Goal: Information Seeking & Learning: Learn about a topic

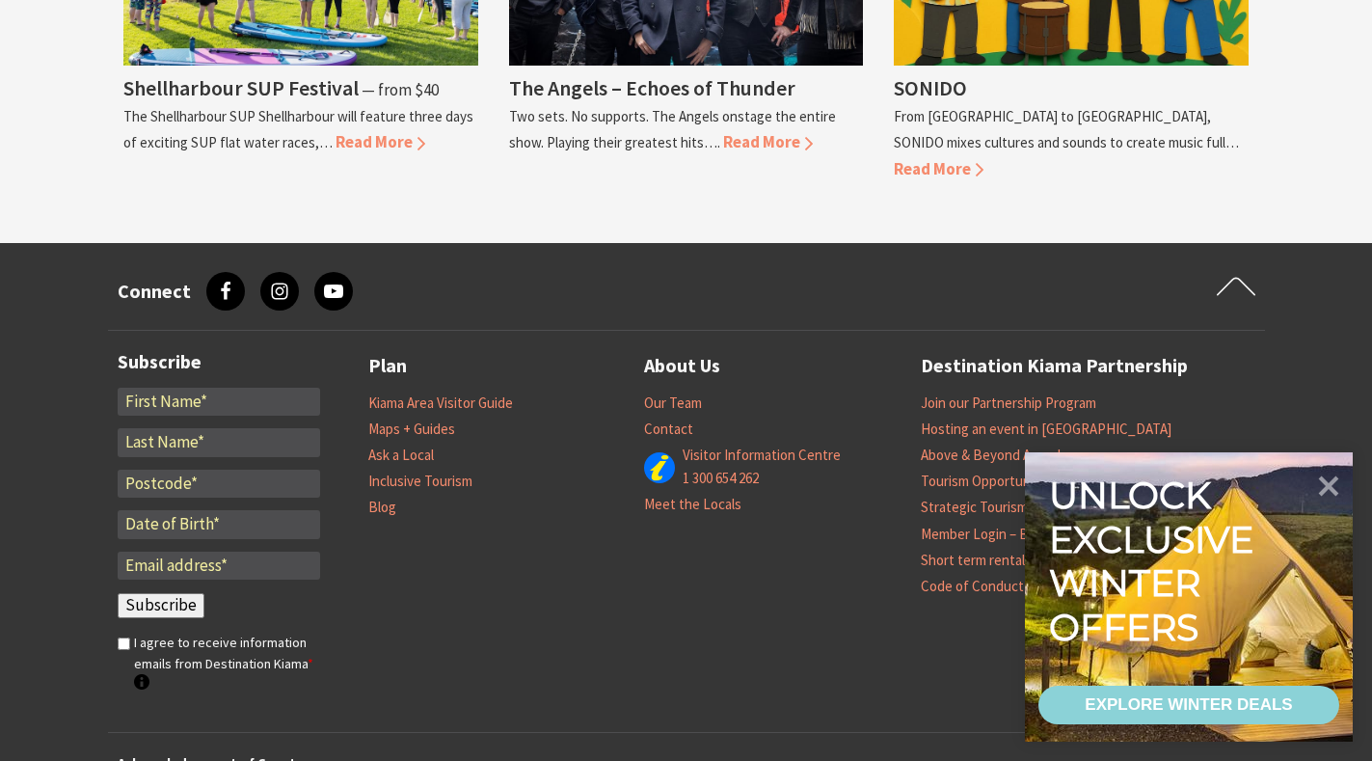
scroll to position [2025, 0]
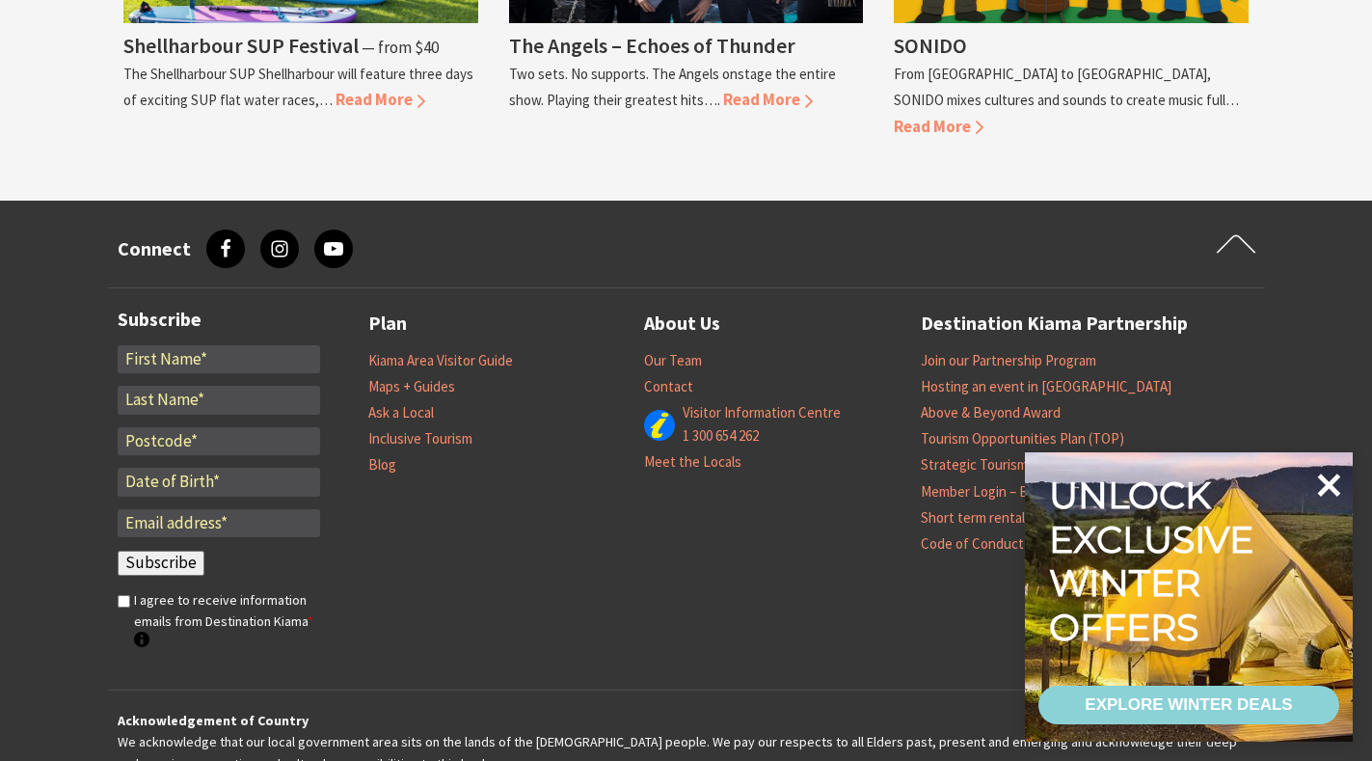
click at [1328, 475] on icon at bounding box center [1329, 485] width 46 height 46
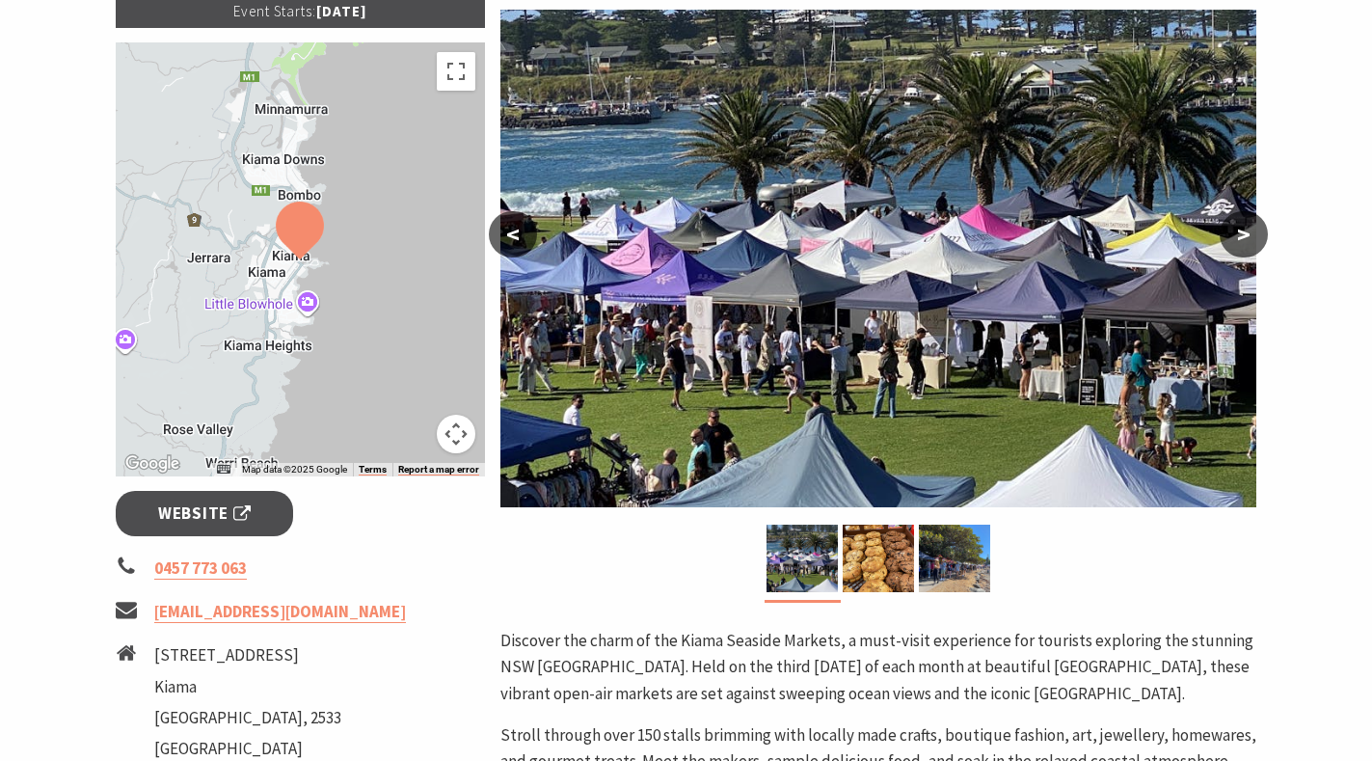
scroll to position [0, 0]
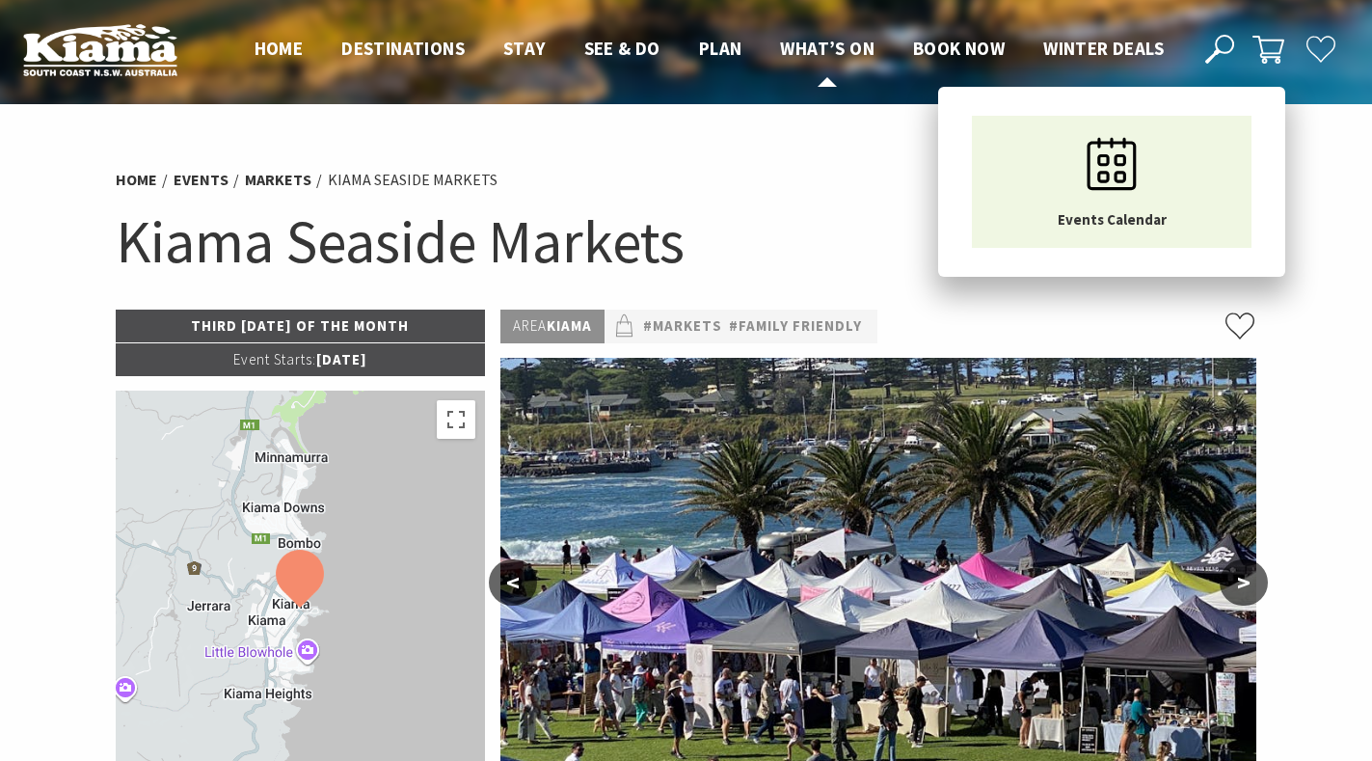
click at [824, 49] on span "What’s On" at bounding box center [827, 48] width 94 height 23
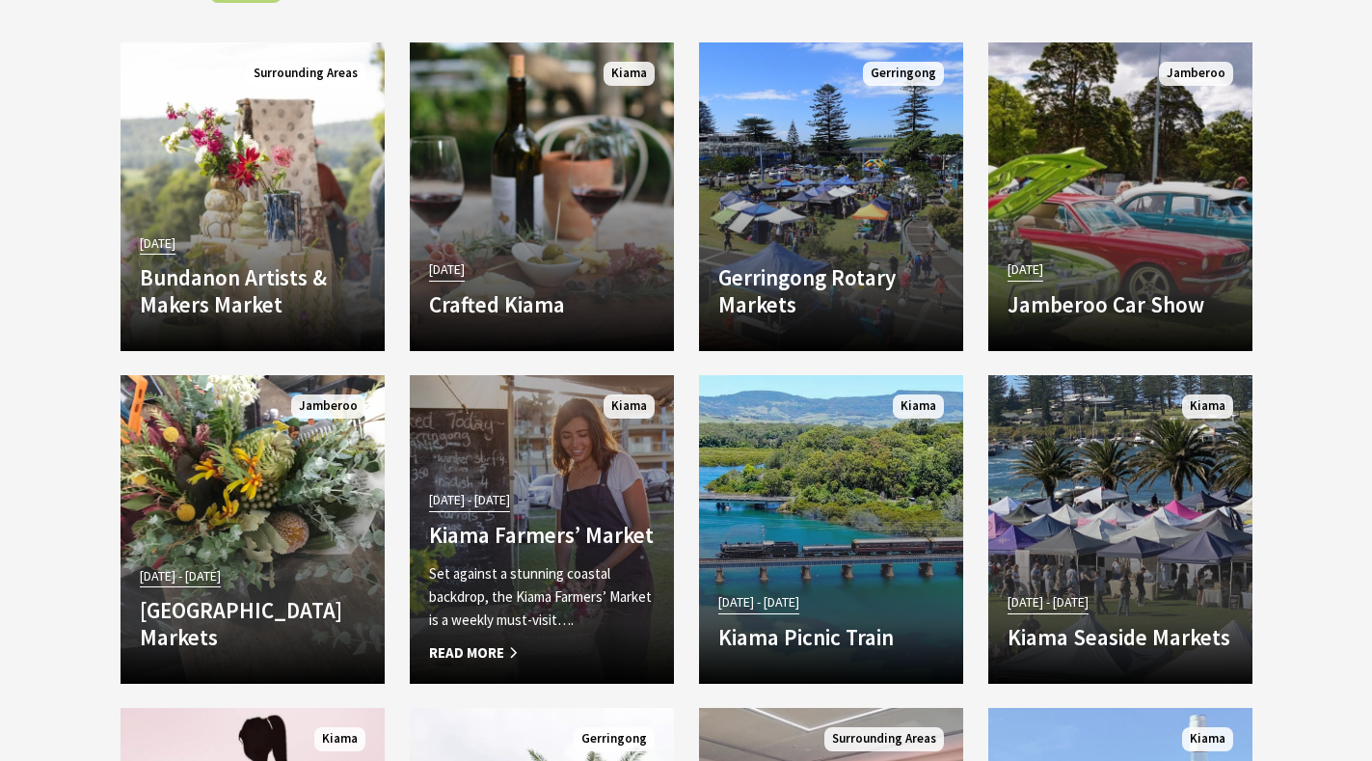
scroll to position [3278, 0]
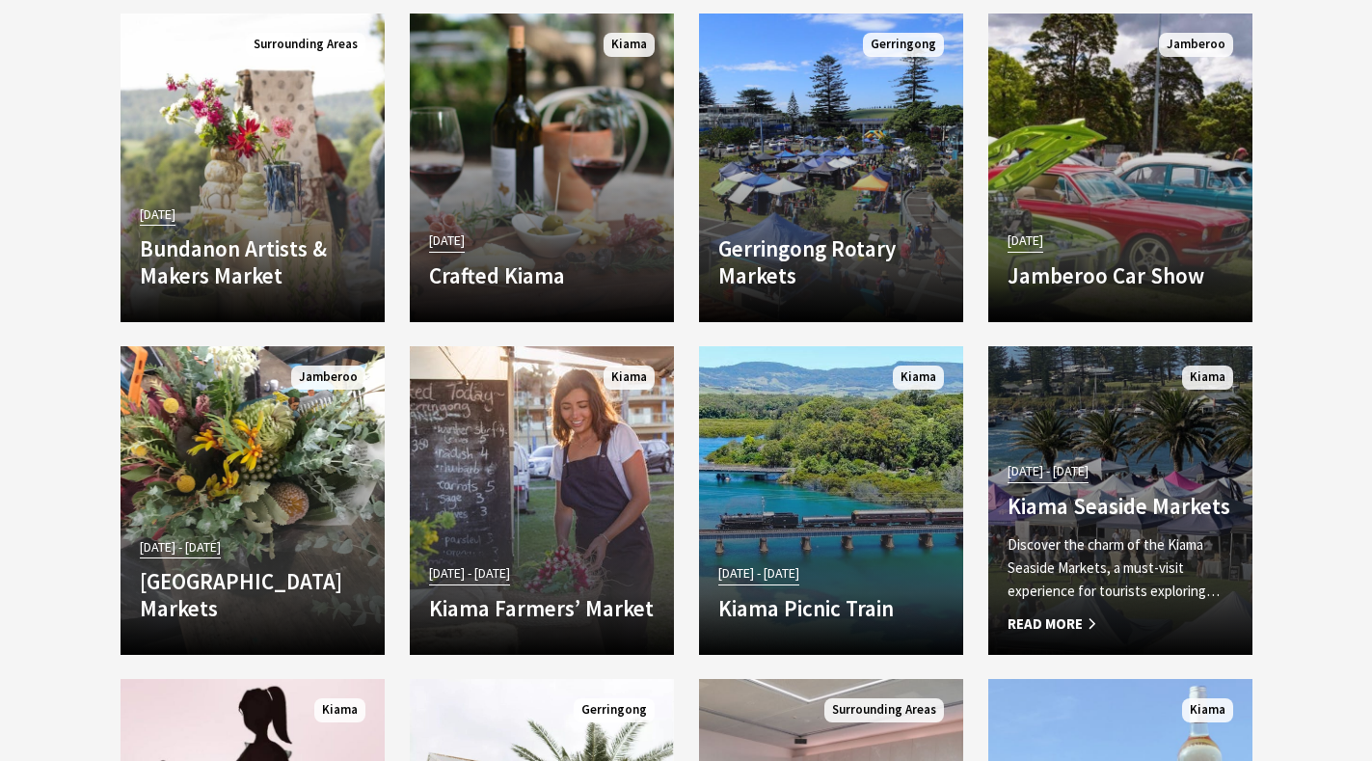
click at [1067, 615] on span "Read More" at bounding box center [1121, 623] width 226 height 23
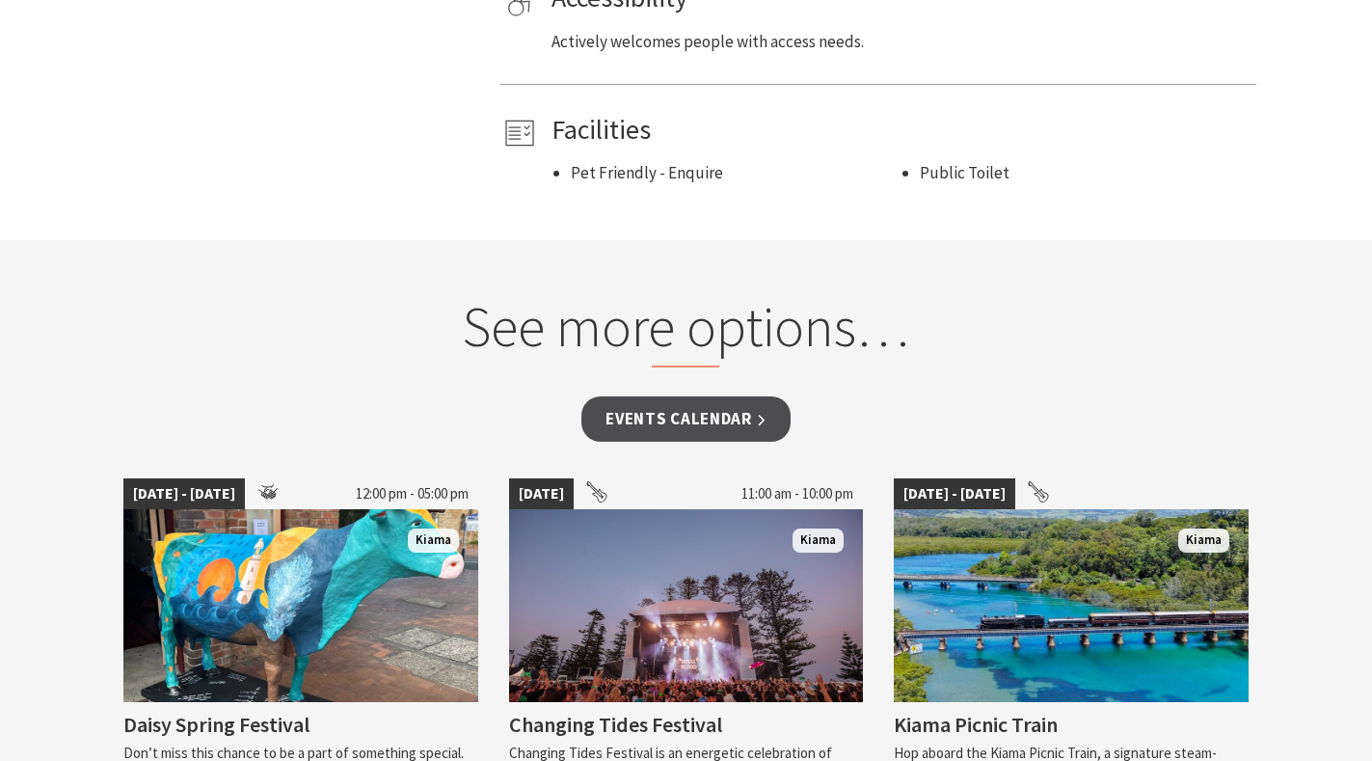
scroll to position [1350, 0]
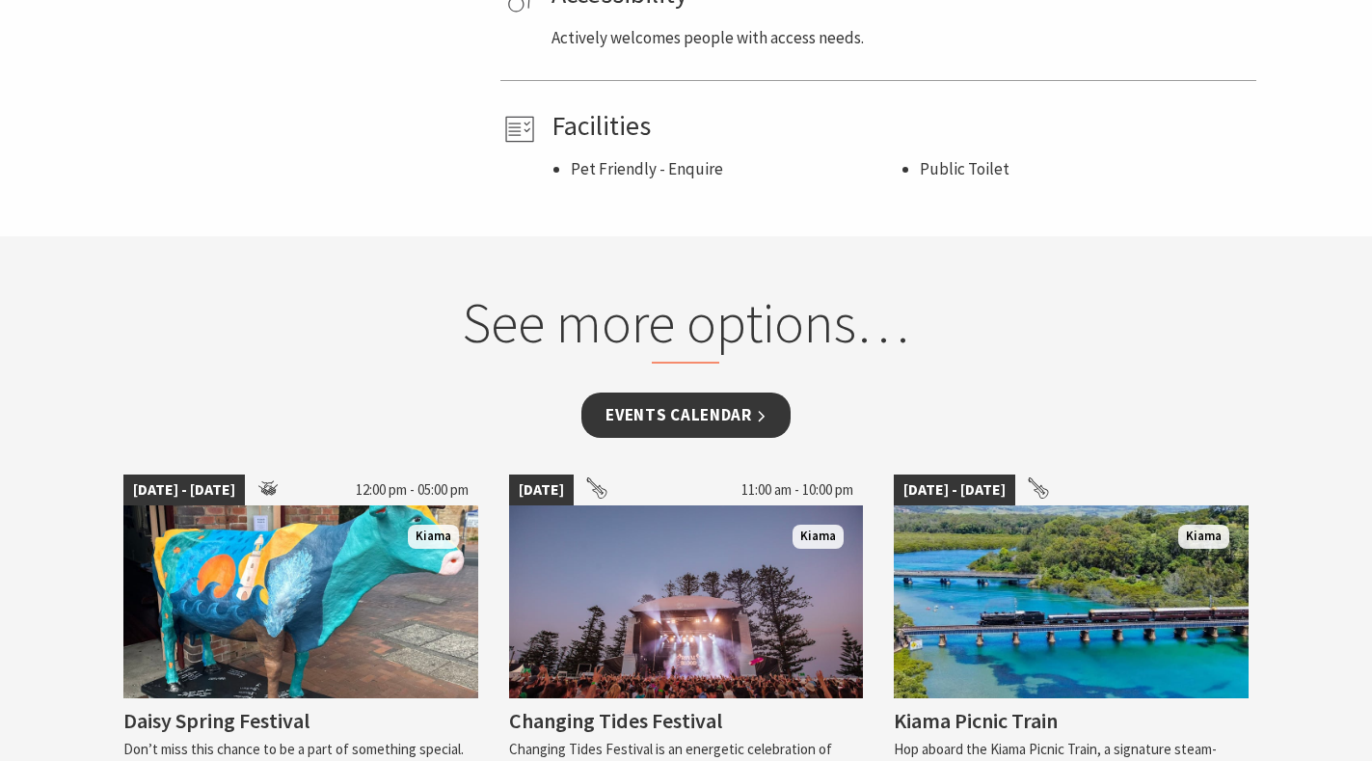
click at [701, 409] on link "Events Calendar" at bounding box center [685, 414] width 209 height 45
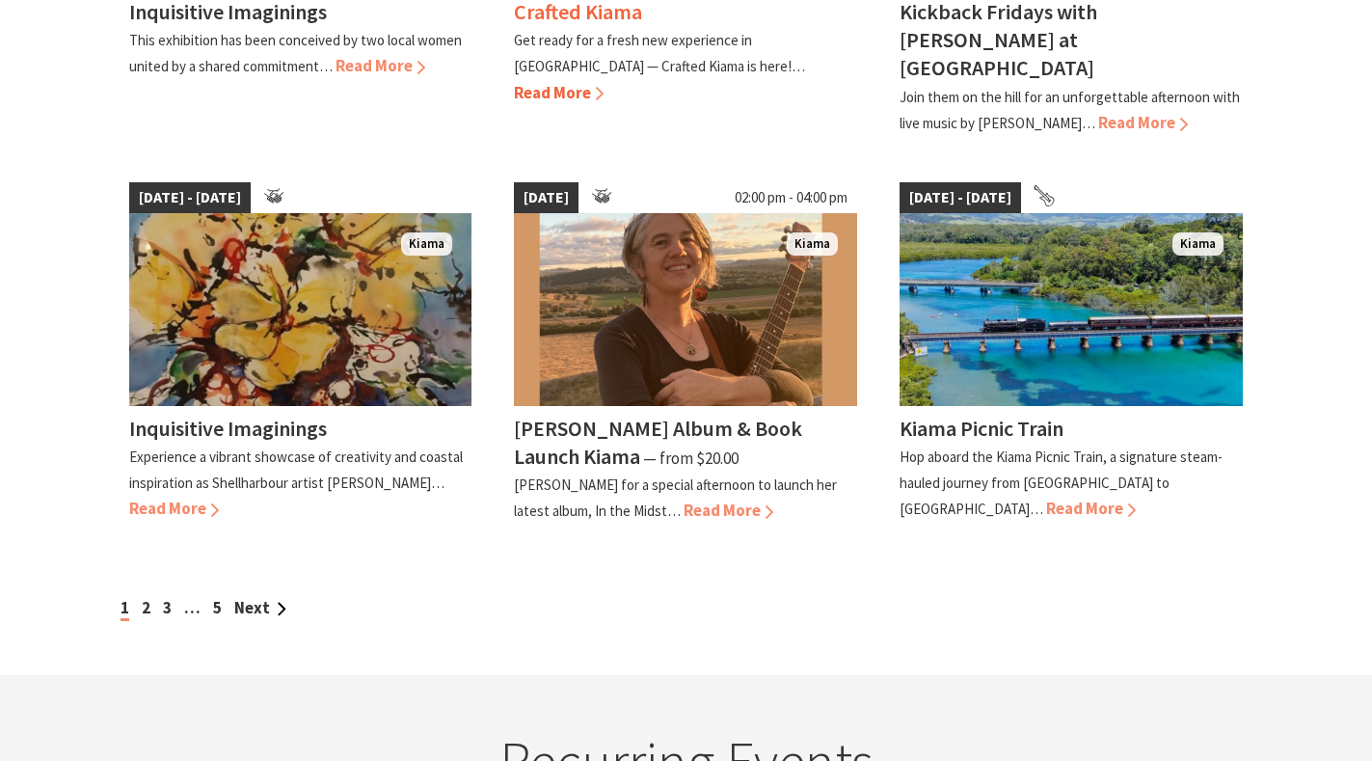
scroll to position [1639, 0]
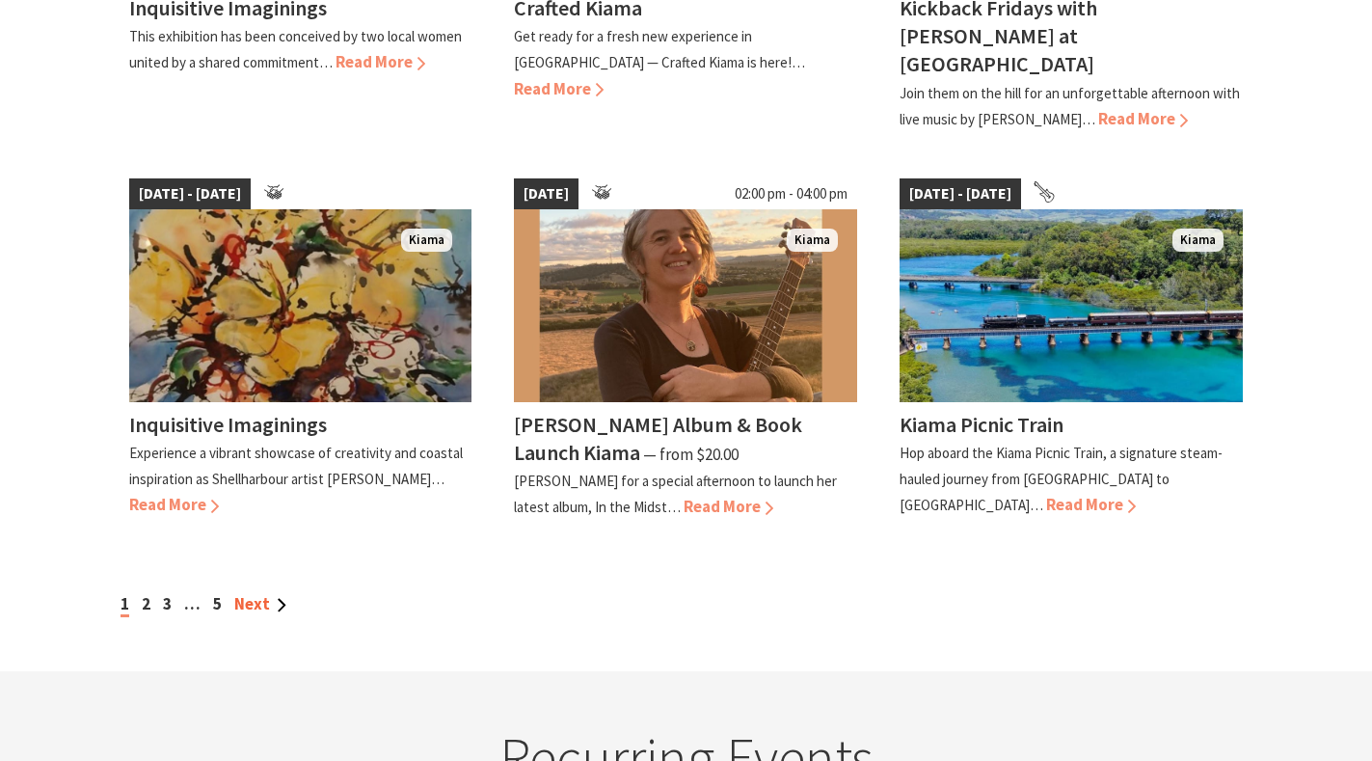
click at [259, 593] on link "Next" at bounding box center [260, 603] width 52 height 21
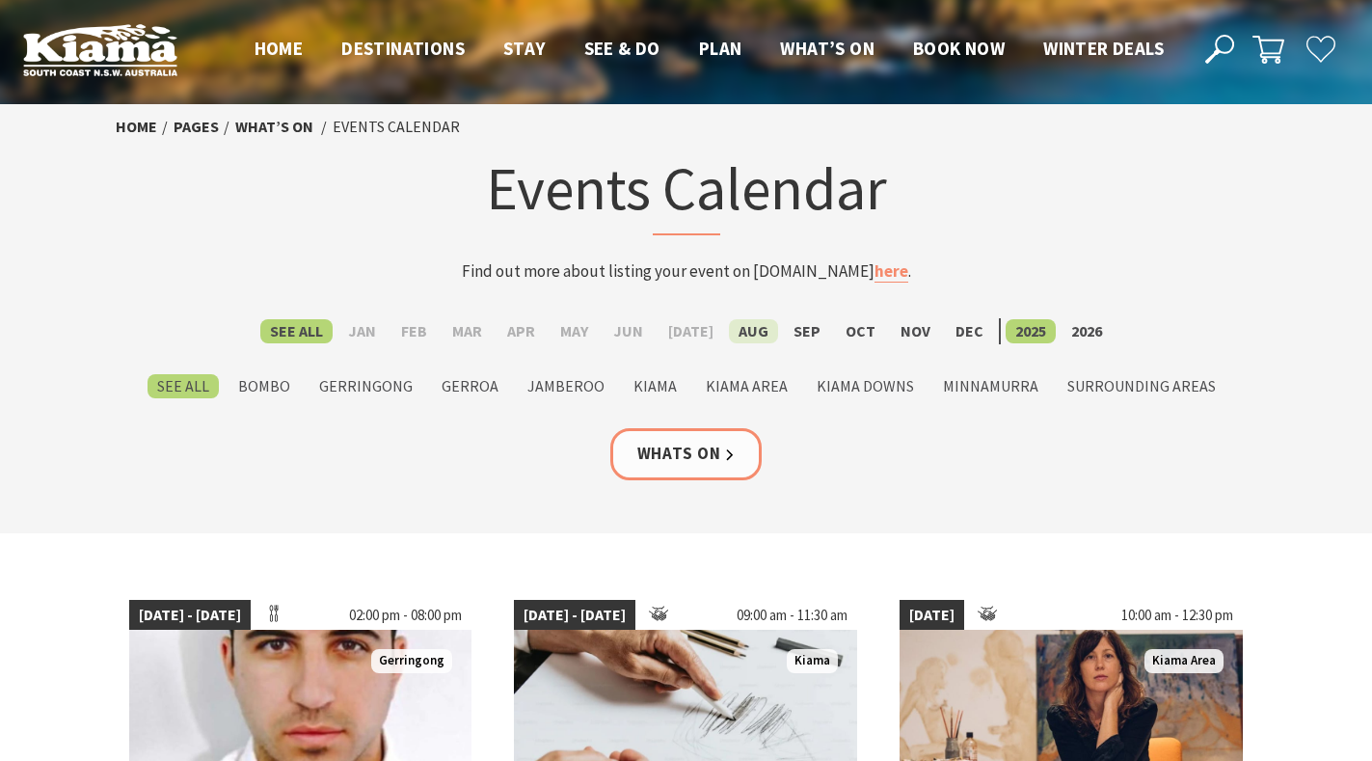
click at [747, 332] on label "Aug" at bounding box center [753, 331] width 49 height 24
click at [0, 0] on input "Aug" at bounding box center [0, 0] width 0 height 0
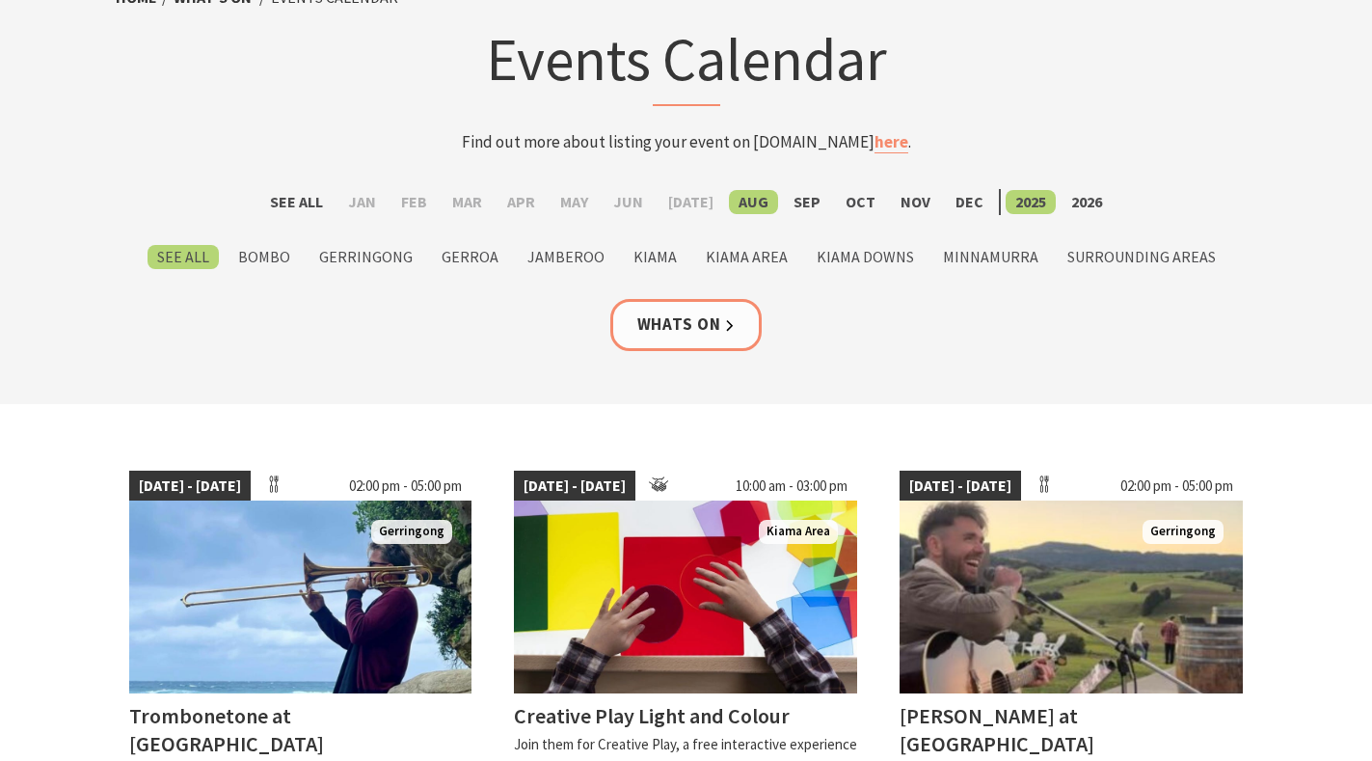
scroll to position [96, 0]
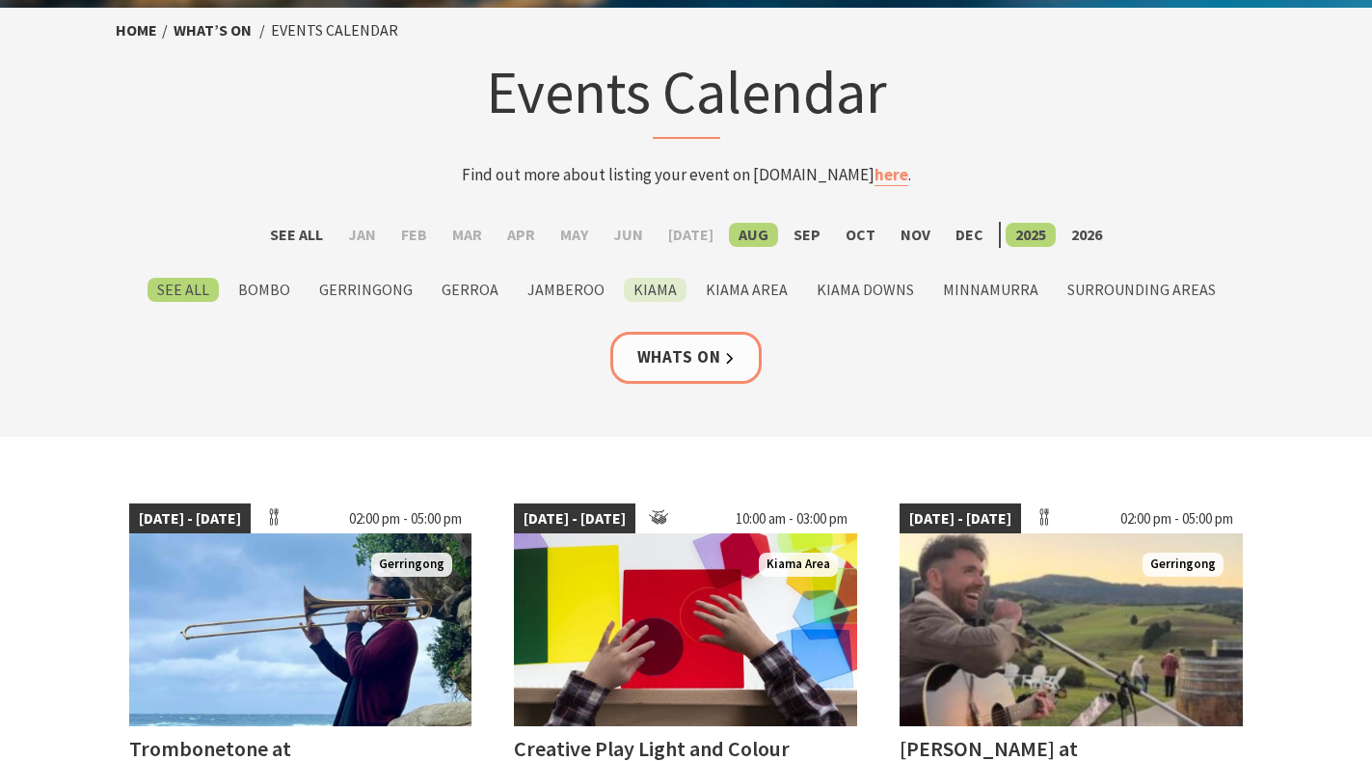
click at [655, 290] on label "Kiama" at bounding box center [655, 290] width 63 height 24
click at [0, 0] on input "Kiama" at bounding box center [0, 0] width 0 height 0
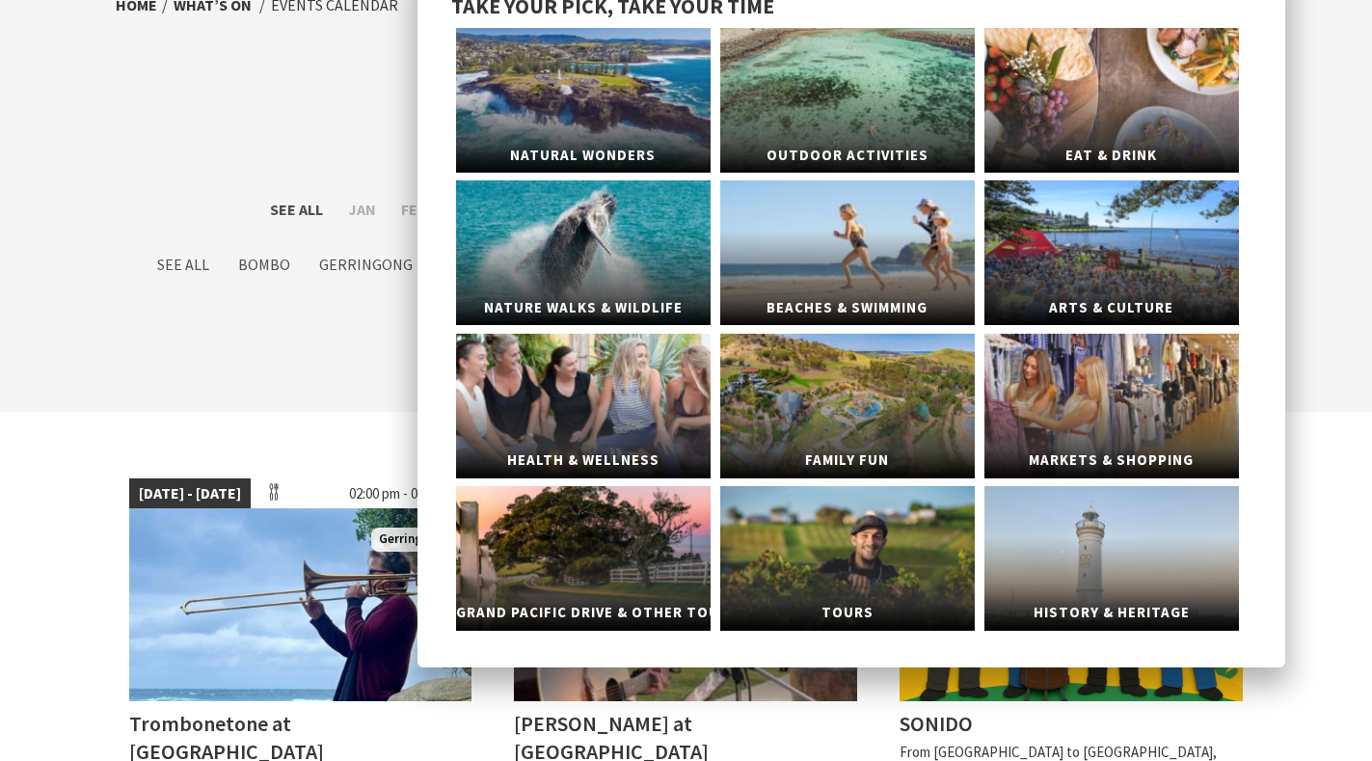
scroll to position [193, 0]
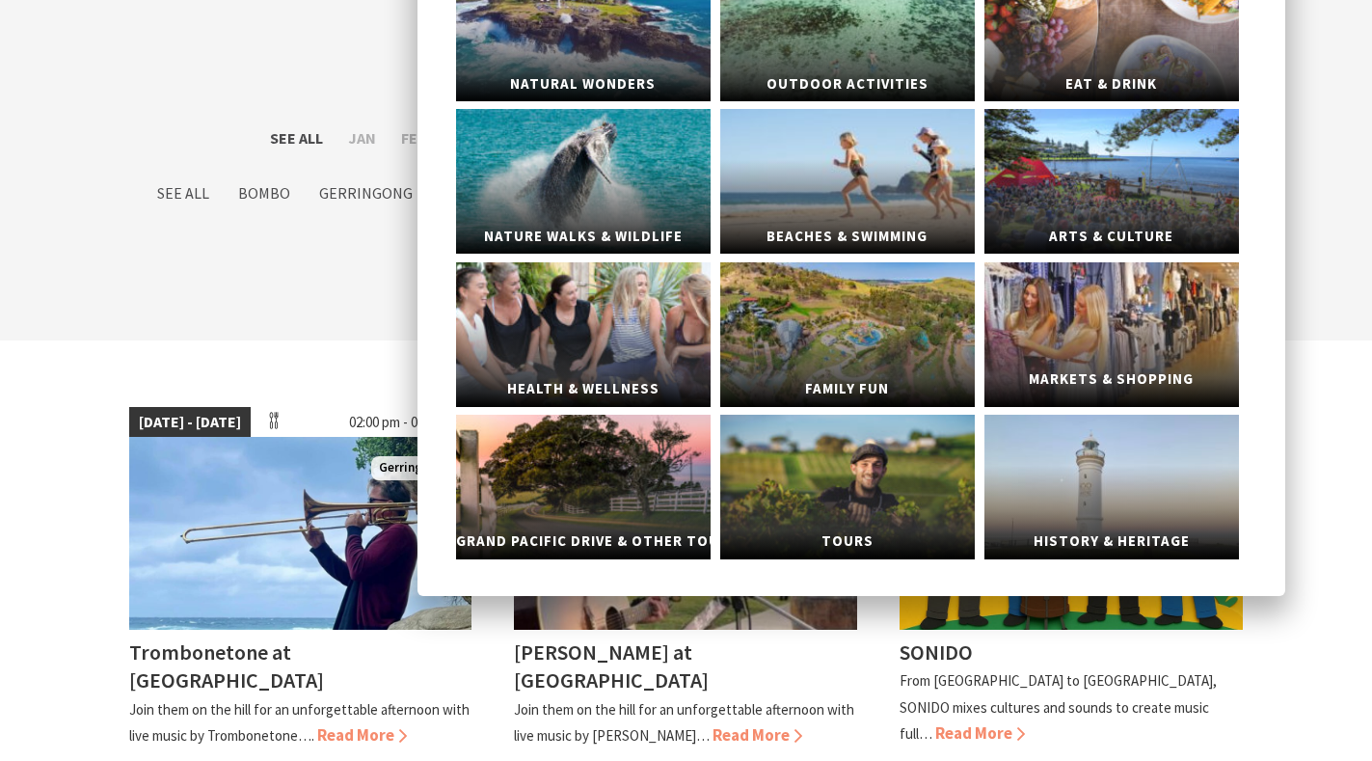
click at [1165, 345] on link "Markets & Shopping" at bounding box center [1111, 334] width 255 height 145
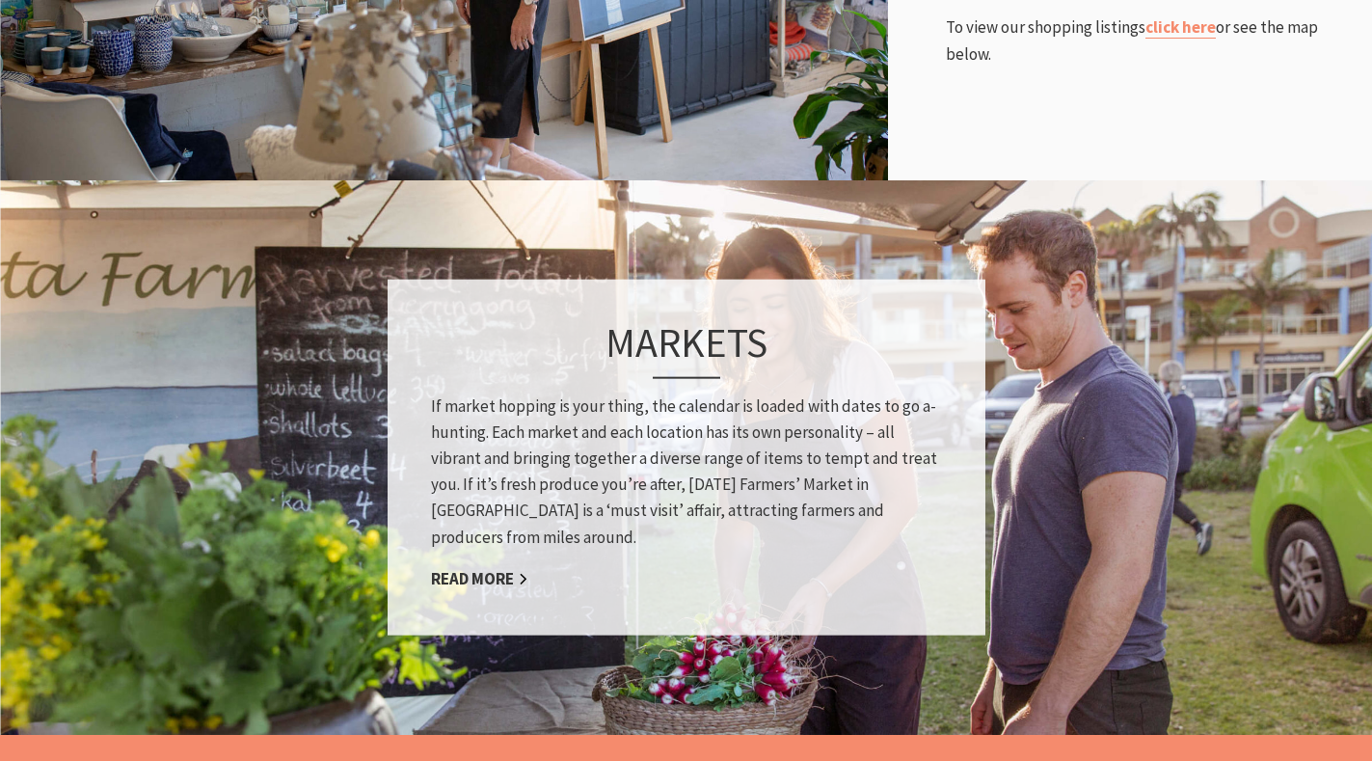
scroll to position [1253, 0]
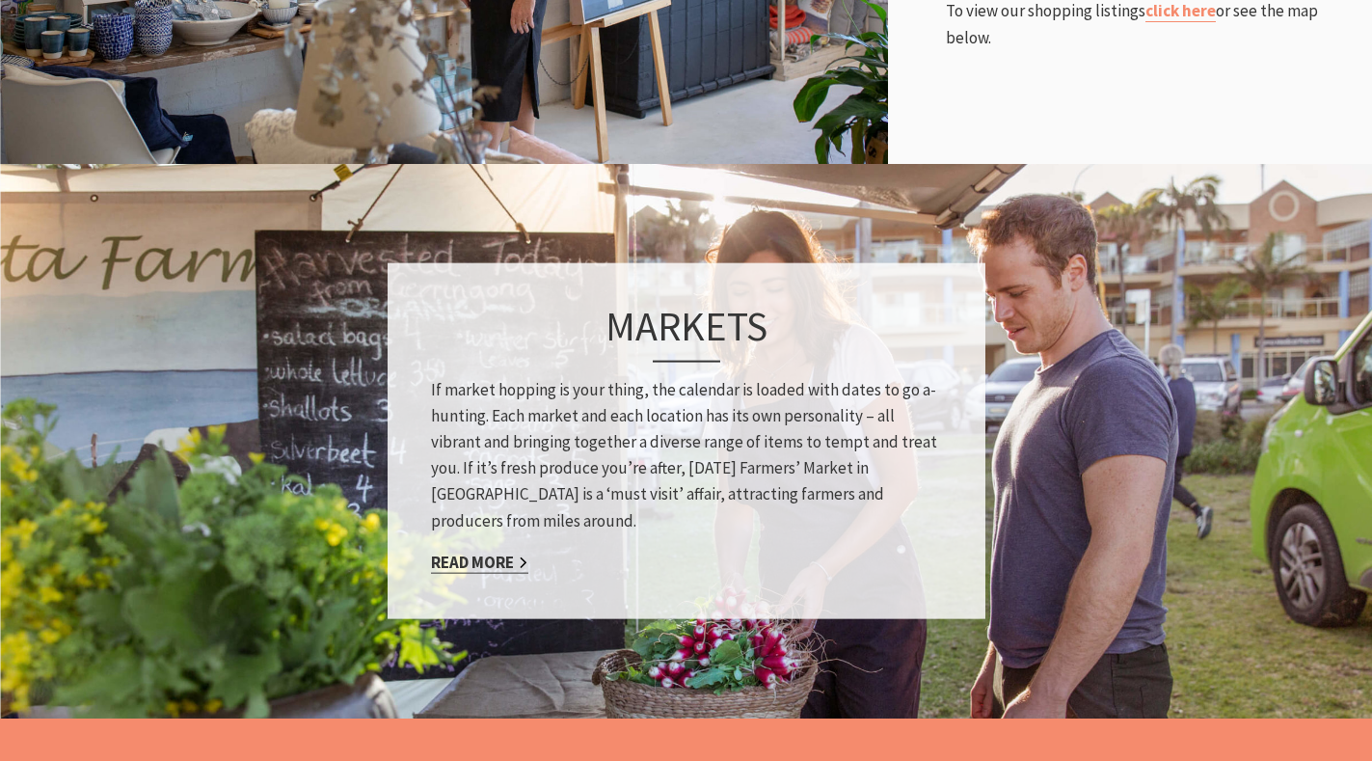
click at [504, 564] on link "Read More" at bounding box center [479, 562] width 97 height 22
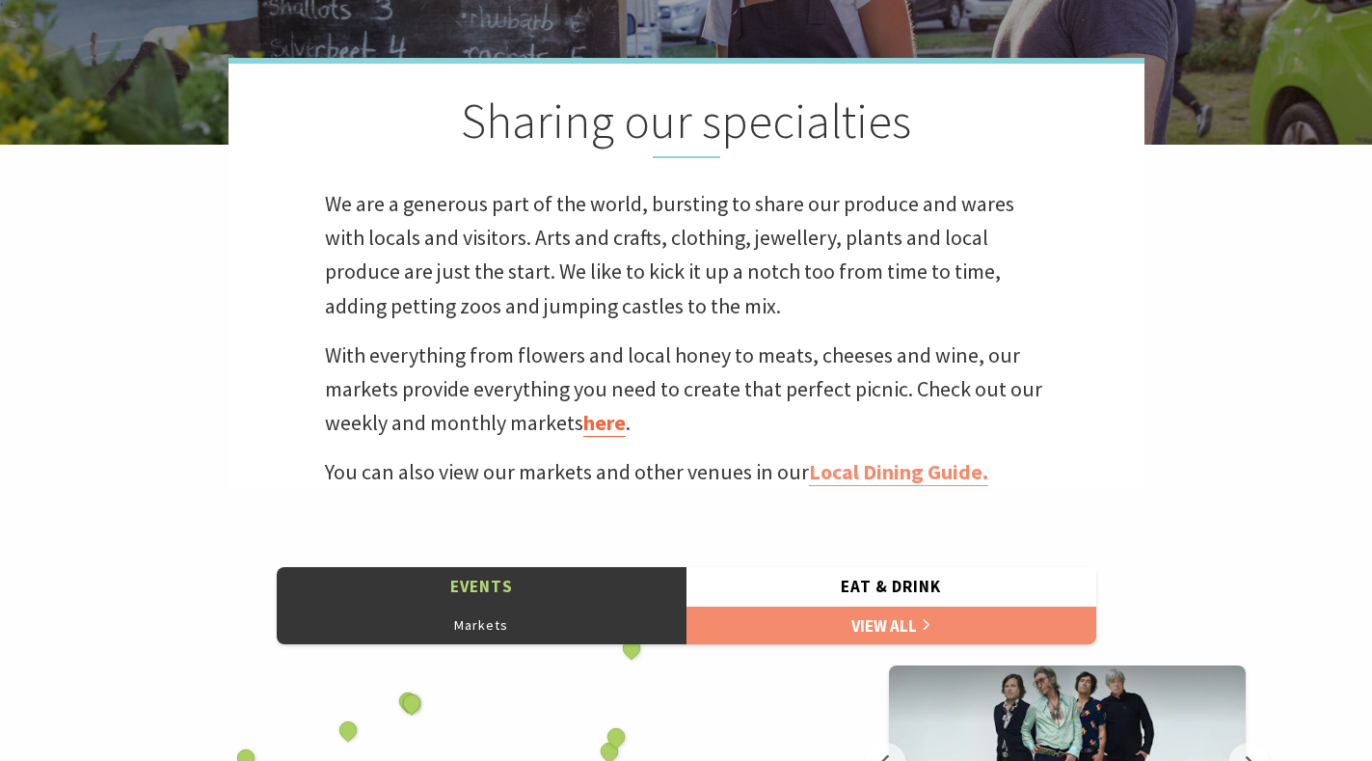
scroll to position [10, 10]
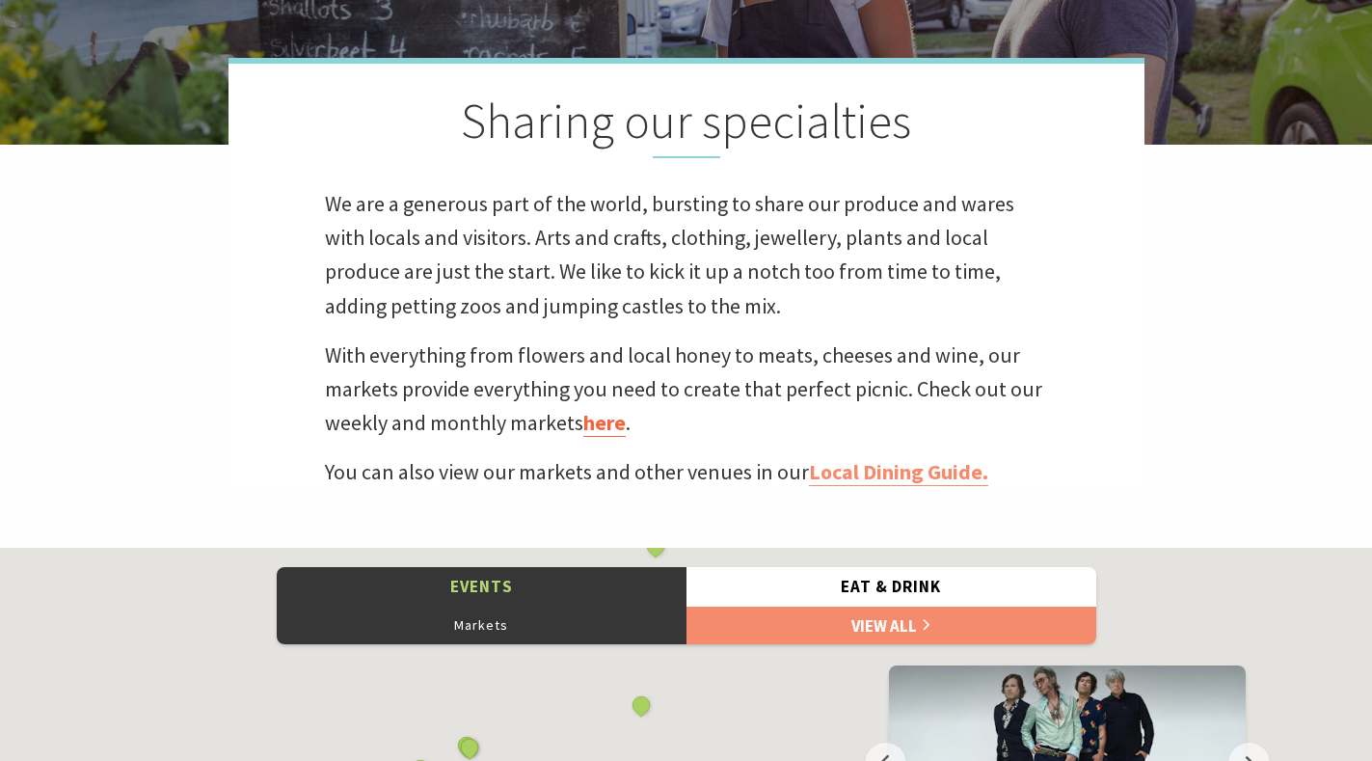
click at [604, 421] on link "here" at bounding box center [604, 423] width 42 height 28
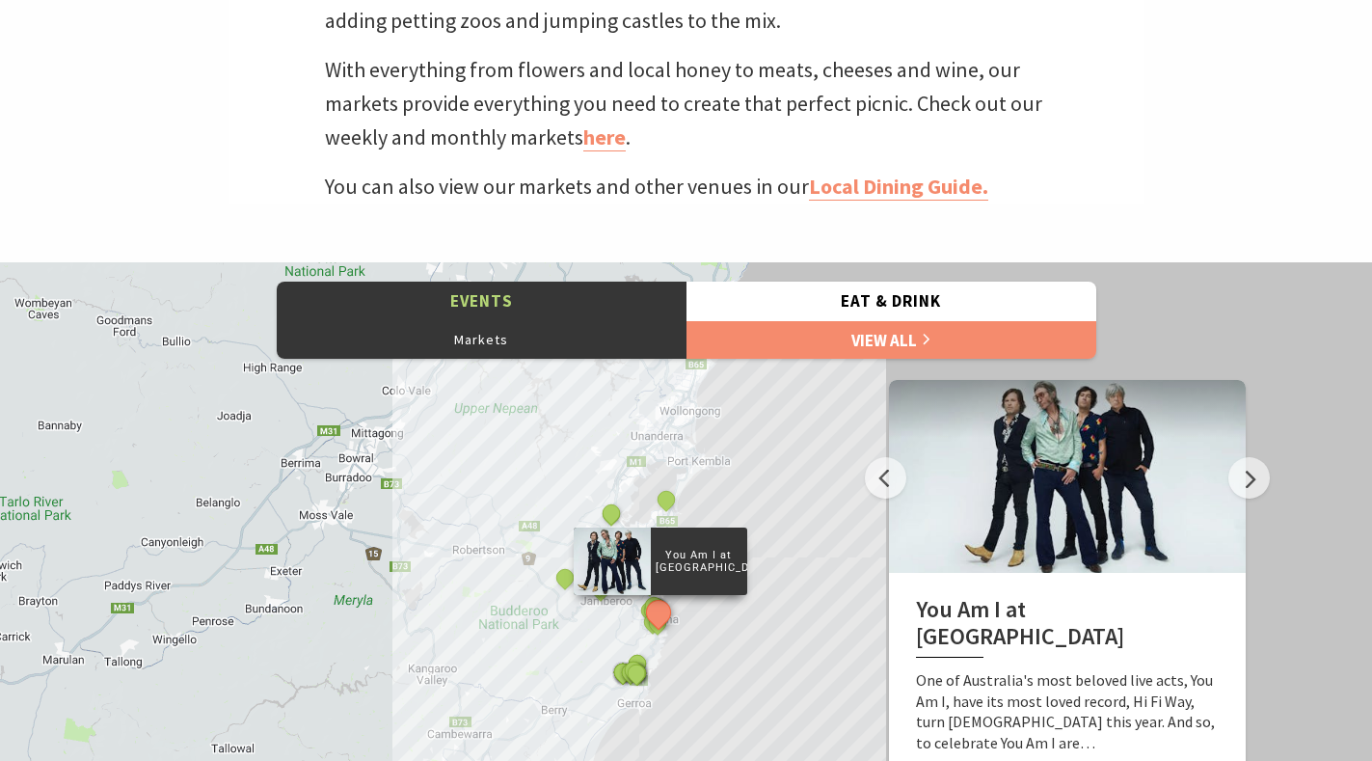
scroll to position [771, 0]
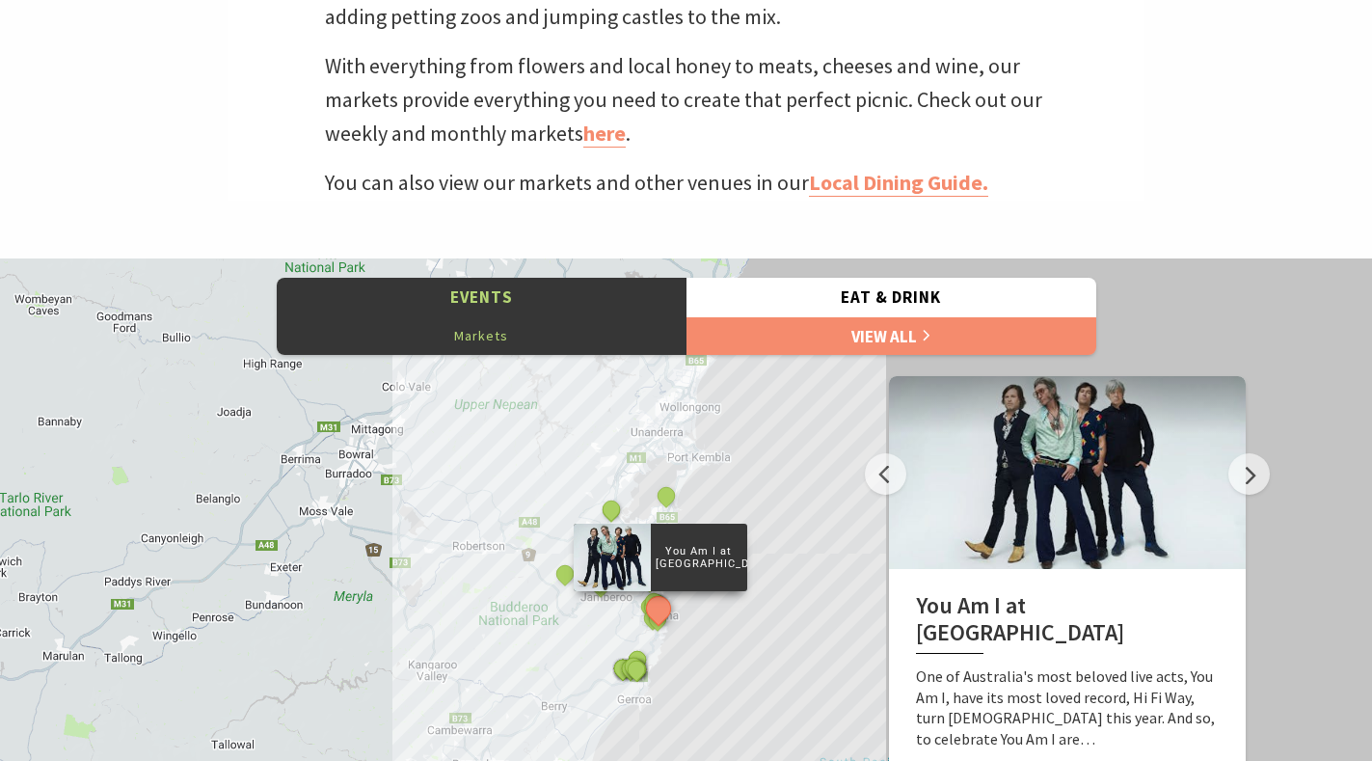
click at [515, 338] on button "Markets" at bounding box center [482, 335] width 410 height 39
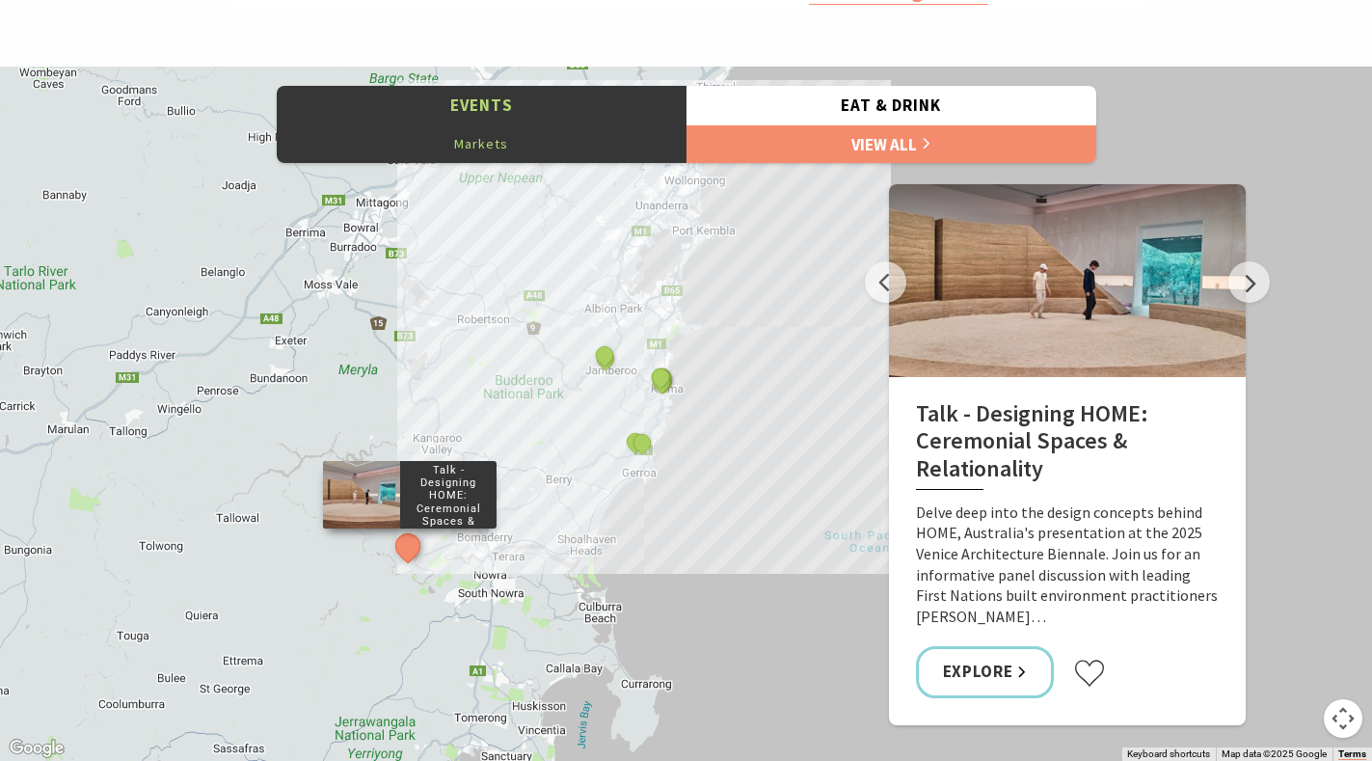
scroll to position [964, 0]
click at [490, 144] on button "Markets" at bounding box center [482, 142] width 410 height 39
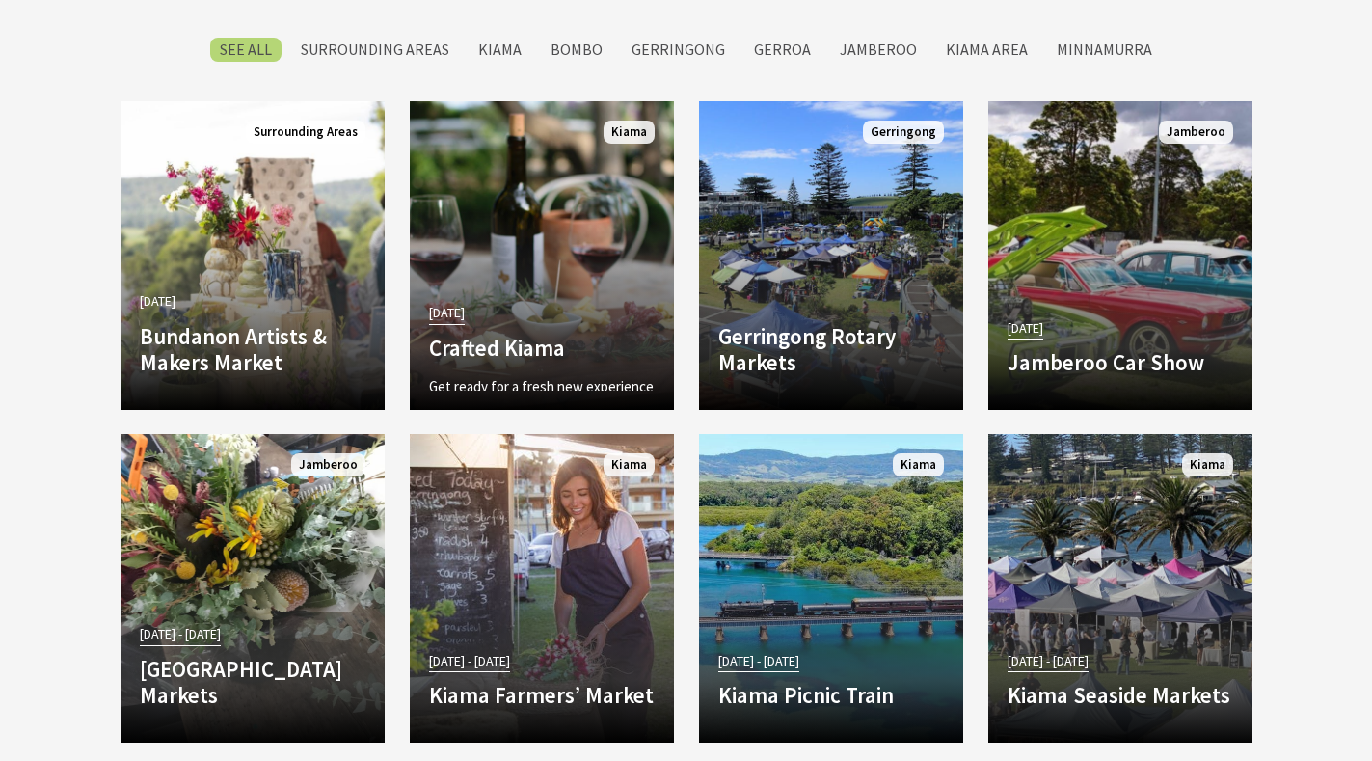
scroll to position [1446, 0]
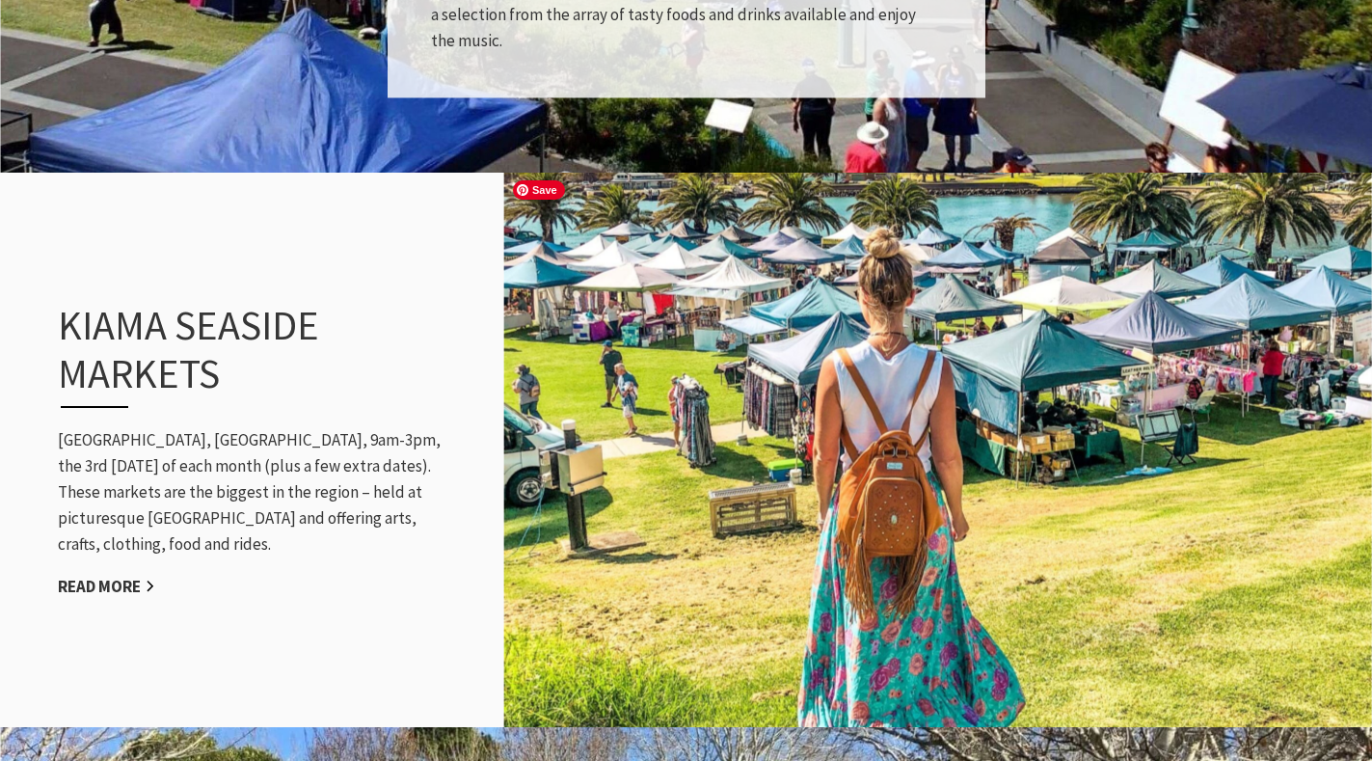
scroll to position [1736, 0]
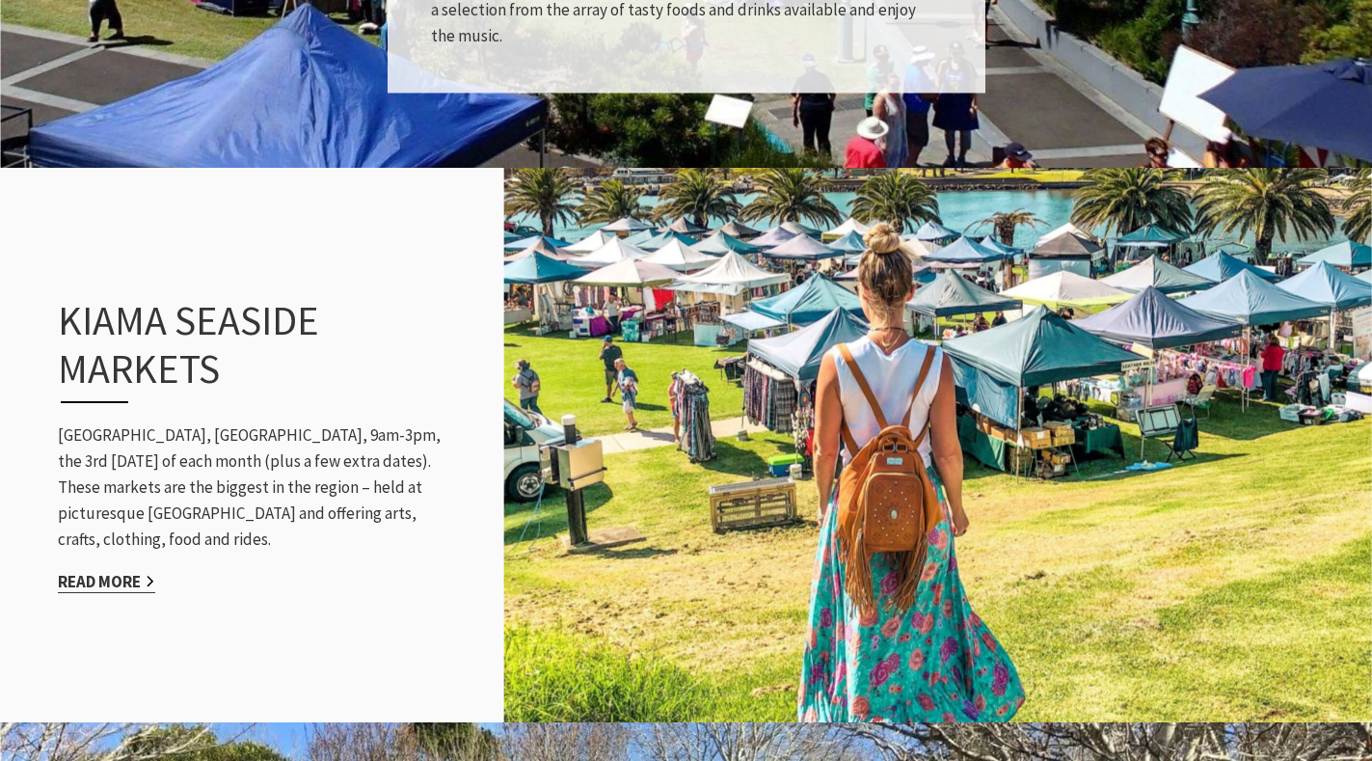
click at [107, 574] on link "Read More" at bounding box center [106, 582] width 97 height 22
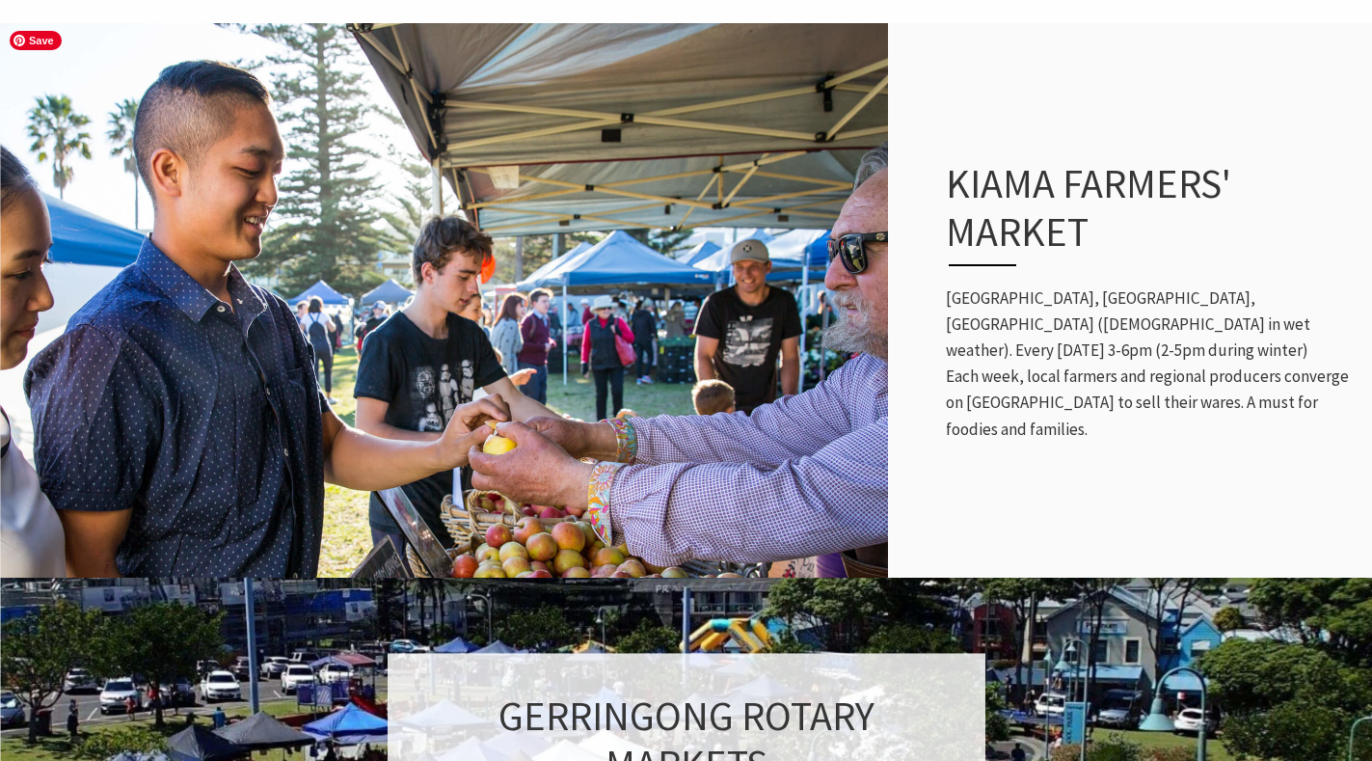
scroll to position [691, 1400]
click at [597, 356] on img at bounding box center [444, 301] width 888 height 560
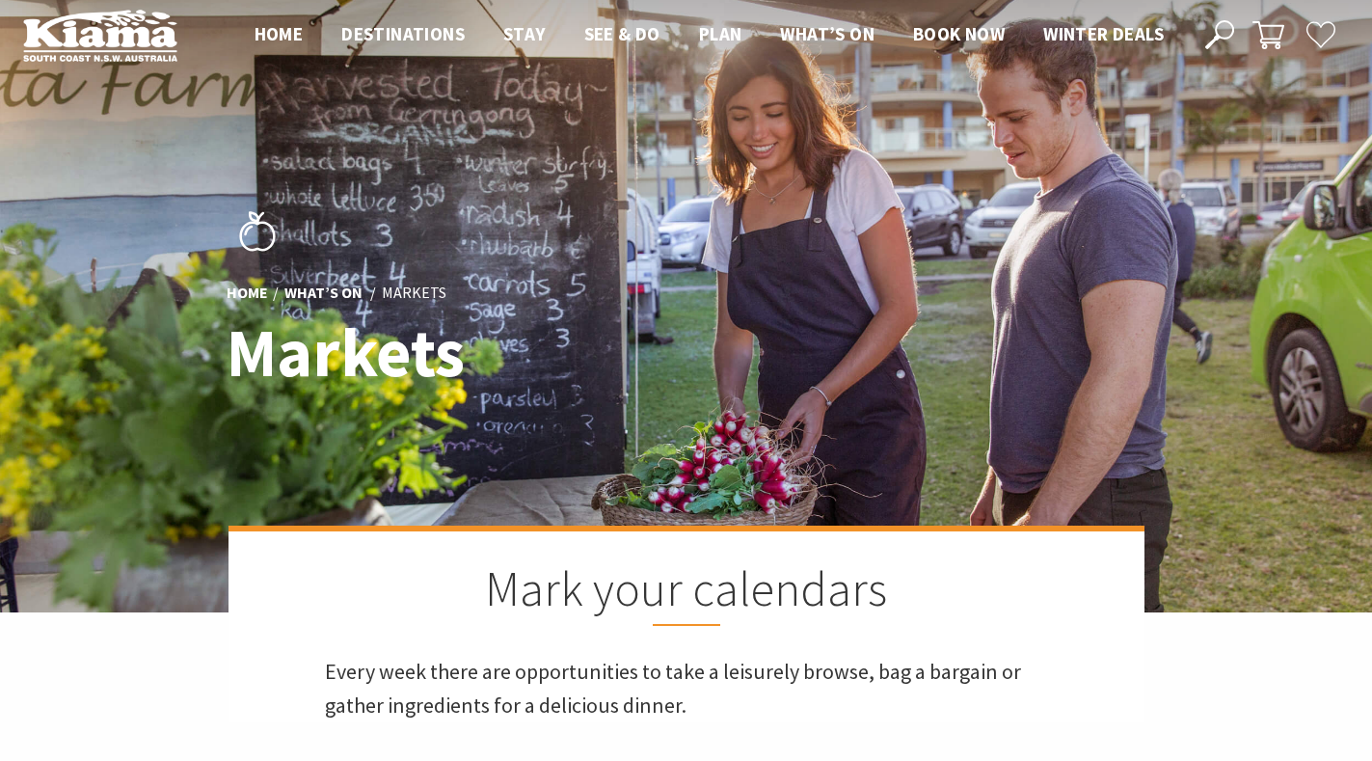
scroll to position [0, 0]
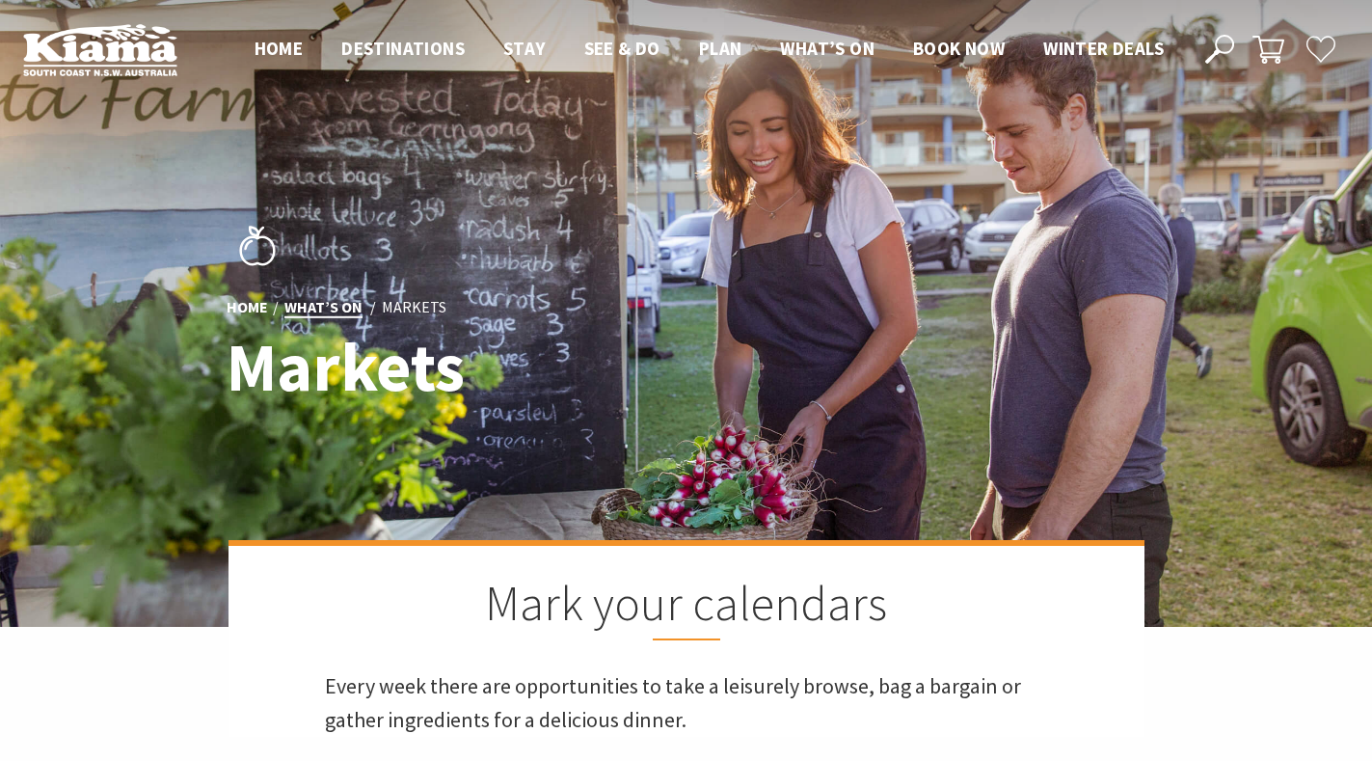
click at [344, 304] on link "What’s On" at bounding box center [323, 307] width 78 height 21
